Goal: Transaction & Acquisition: Purchase product/service

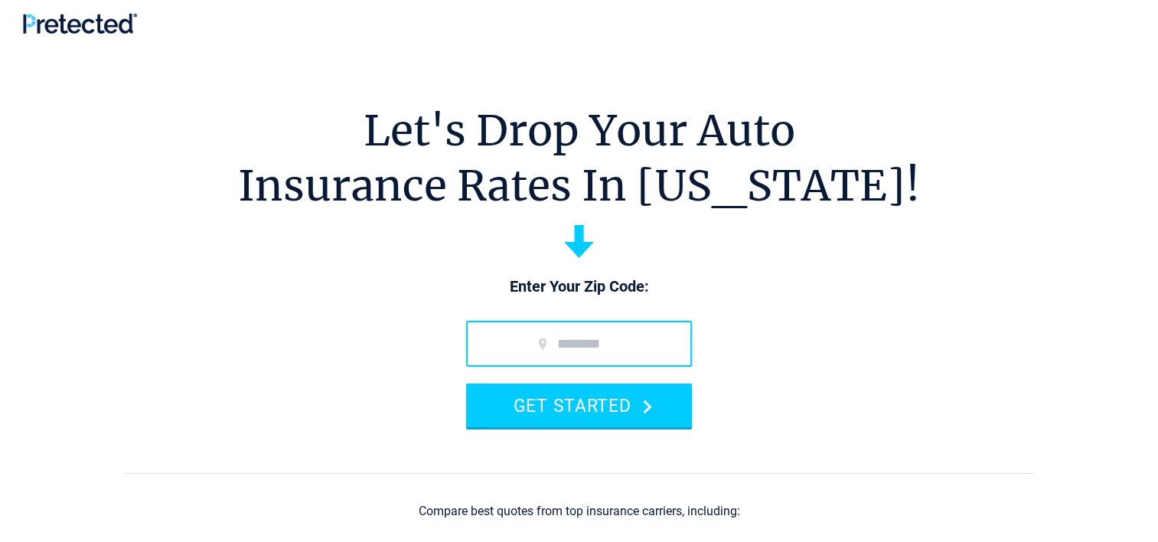
click at [573, 343] on input "zip code" at bounding box center [579, 344] width 226 height 46
type input "*****"
click at [931, 242] on section "Let's Drop Your Auto Insurance Rates In [US_STATE]! Enter Your Zip Code: ***** …" at bounding box center [579, 390] width 1158 height 689
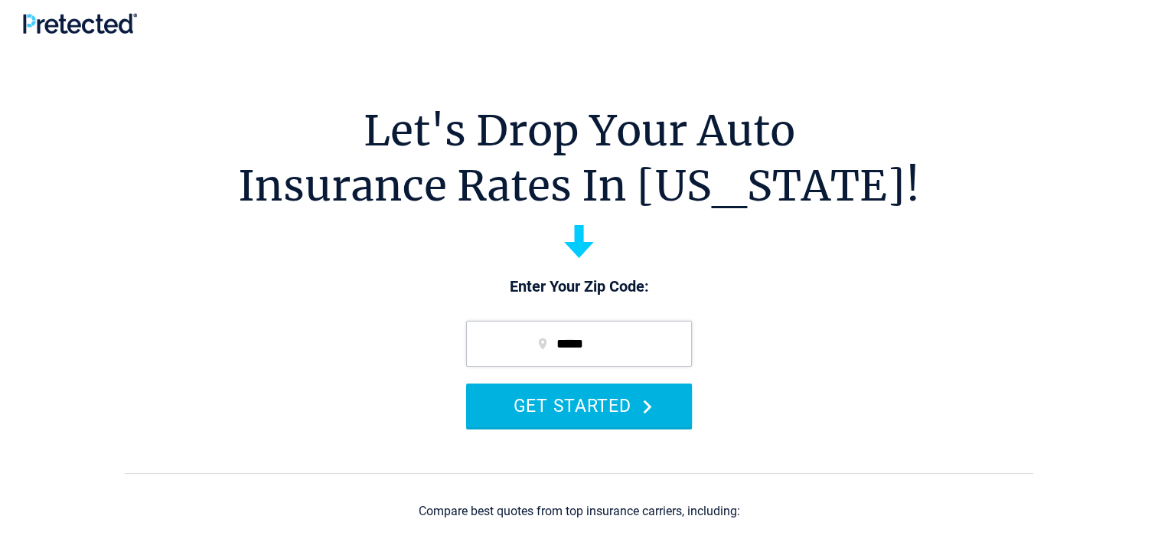
click at [599, 415] on button "GET STARTED" at bounding box center [579, 406] width 226 height 44
